Goal: Find specific page/section: Find specific page/section

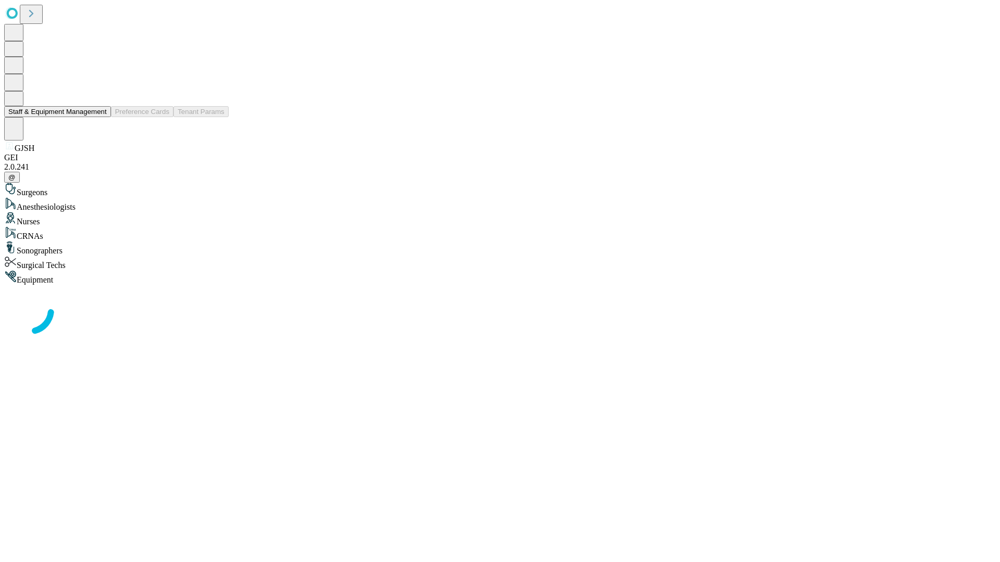
click at [99, 117] on button "Staff & Equipment Management" at bounding box center [57, 111] width 107 height 11
